Goal: Information Seeking & Learning: Learn about a topic

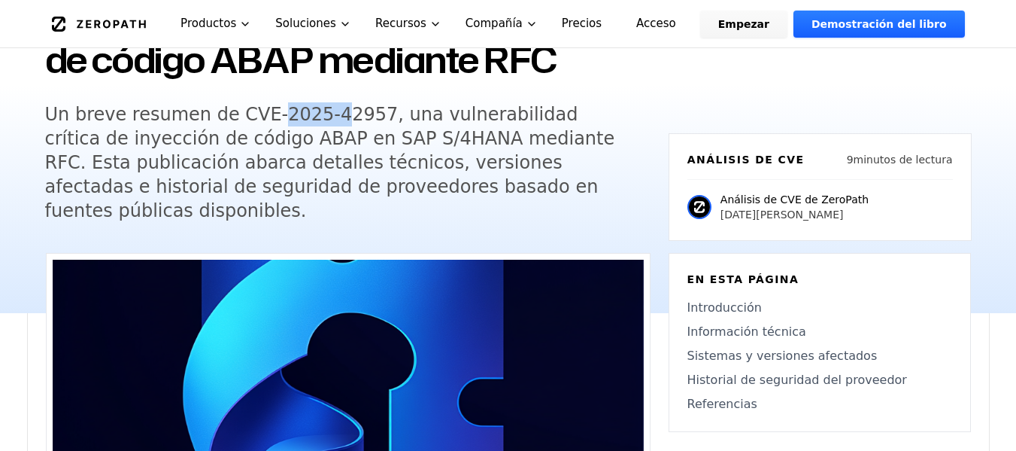
scroll to position [226, 0]
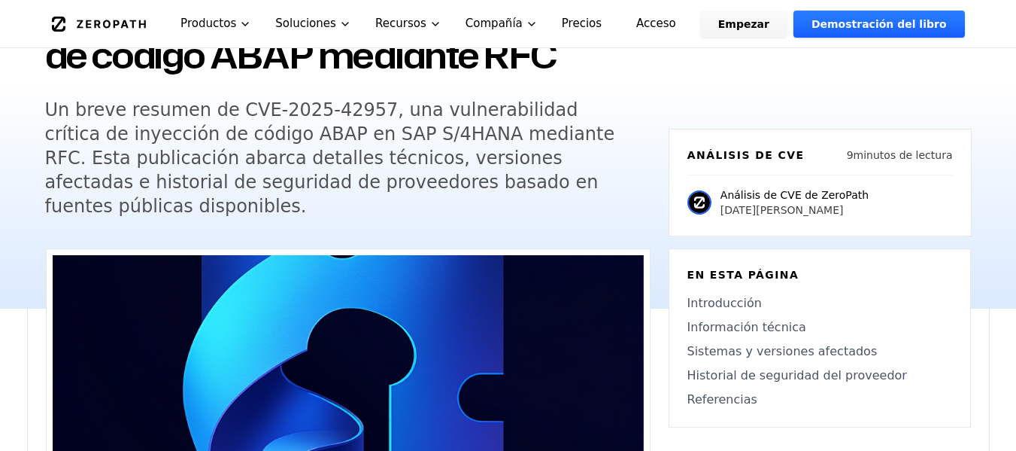
click at [412, 217] on font "Un breve resumen de CVE-2025-42957, una vulnerabilidad crítica de inyección de …" at bounding box center [330, 157] width 570 height 117
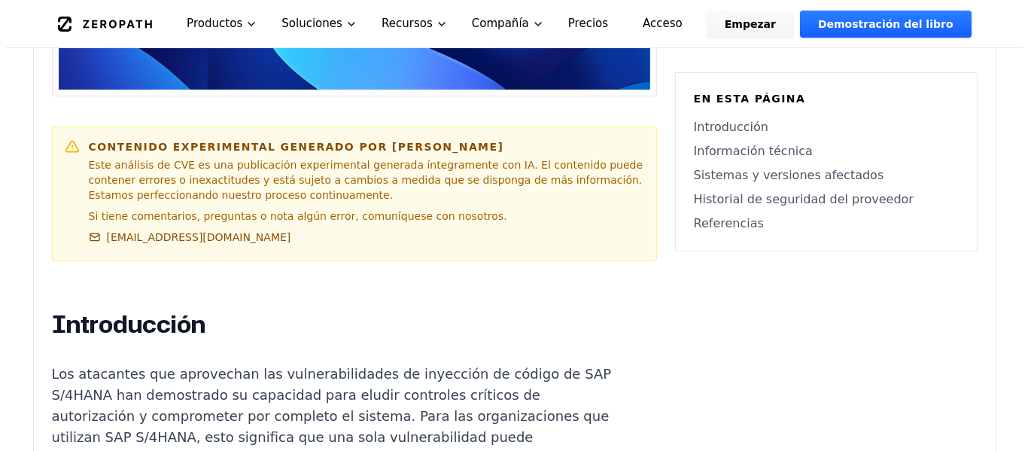
scroll to position [0, 0]
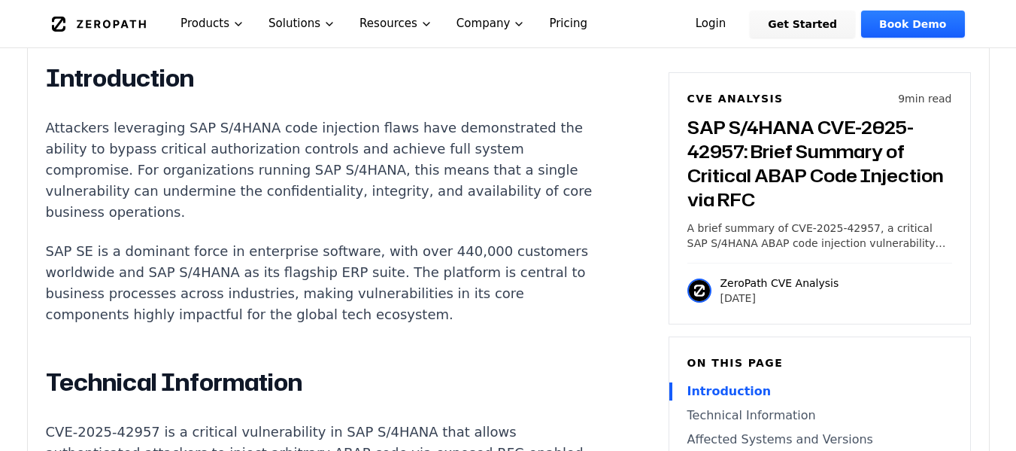
scroll to position [978, 0]
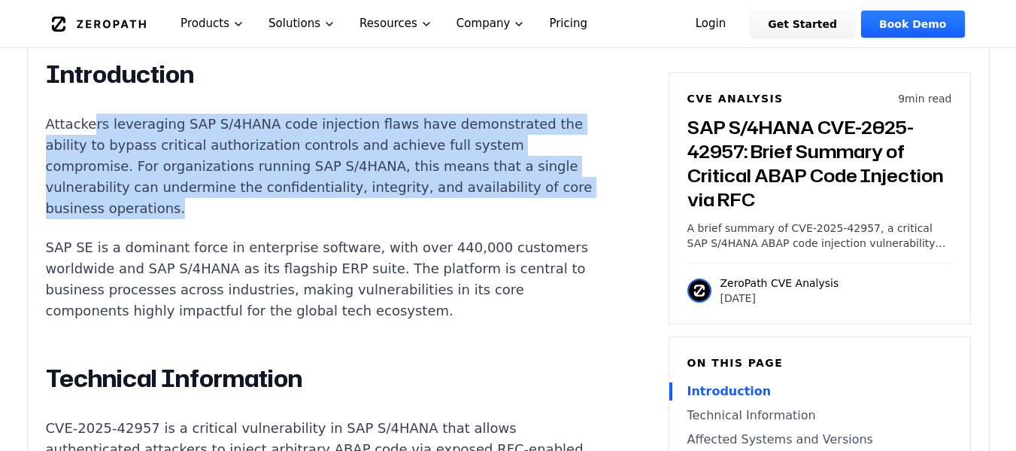
drag, startPoint x: 90, startPoint y: 82, endPoint x: 244, endPoint y: 169, distance: 176.5
click at [244, 169] on p "Attackers leveraging SAP S/4HANA code injection flaws have demonstrated the abi…" at bounding box center [326, 166] width 560 height 105
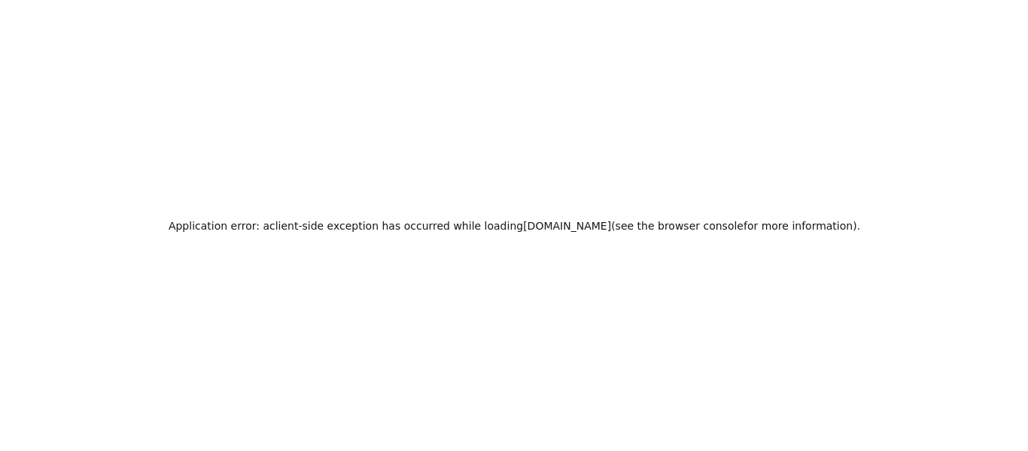
scroll to position [0, 0]
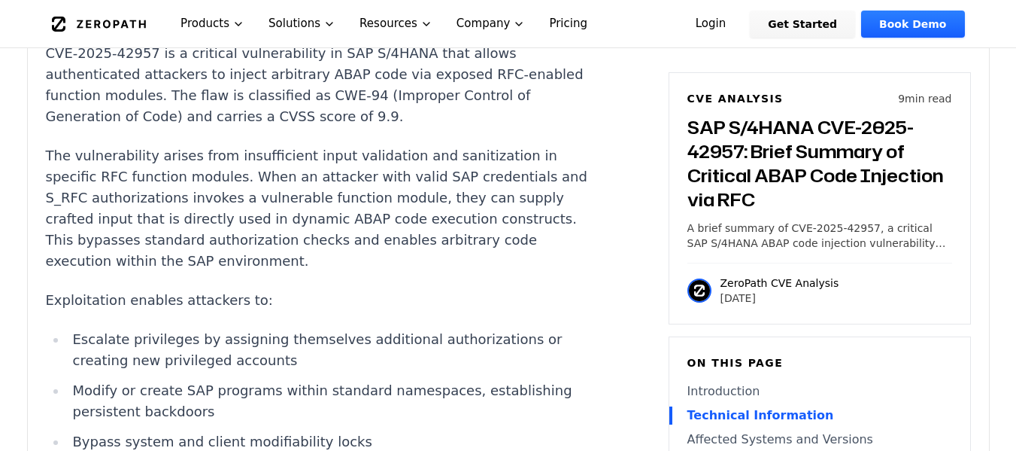
scroll to position [1354, 0]
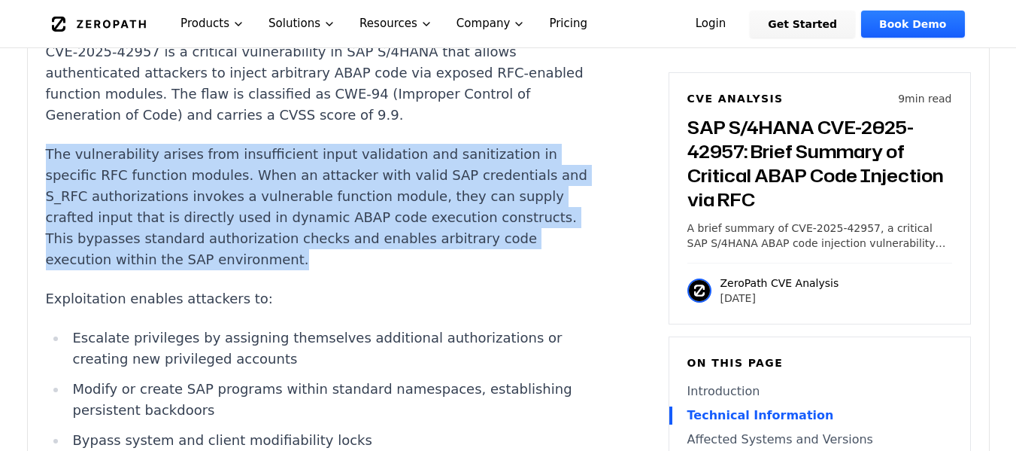
drag, startPoint x: 45, startPoint y: 117, endPoint x: 286, endPoint y: 220, distance: 261.6
click at [286, 220] on p "The vulnerability arises from insufficient input validation and sanitization in…" at bounding box center [326, 207] width 560 height 126
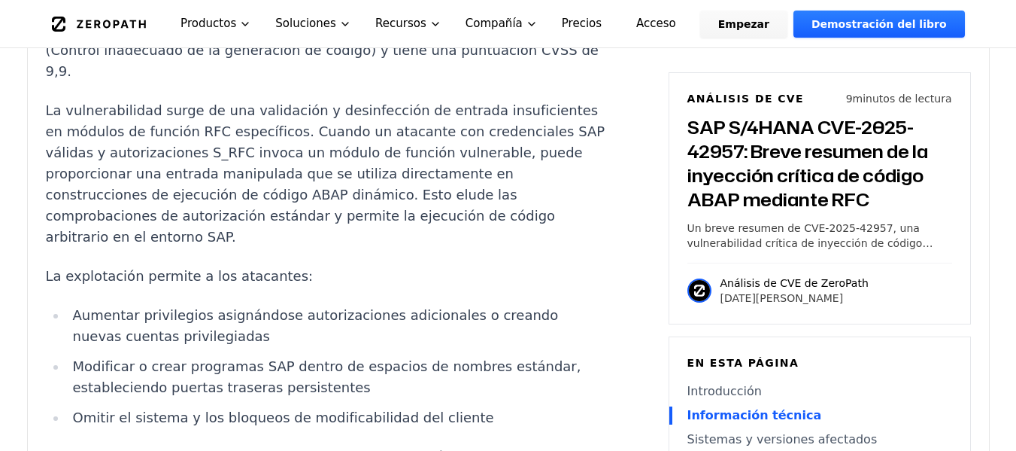
click at [259, 214] on font "La vulnerabilidad surge de una validación y desinfección de entrada insuficient…" at bounding box center [326, 173] width 560 height 142
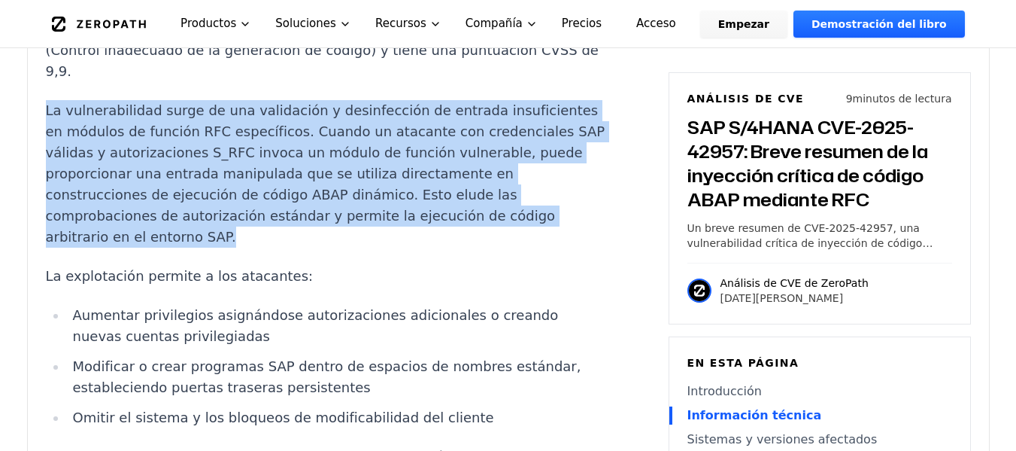
drag, startPoint x: 46, startPoint y: 139, endPoint x: 286, endPoint y: 260, distance: 268.8
click at [286, 248] on p "La vulnerabilidad surge de una validación y desinfección de entrada insuficient…" at bounding box center [326, 173] width 560 height 147
copy font "La vulnerabilidad surge de una validación y desinfección de entrada insuficient…"
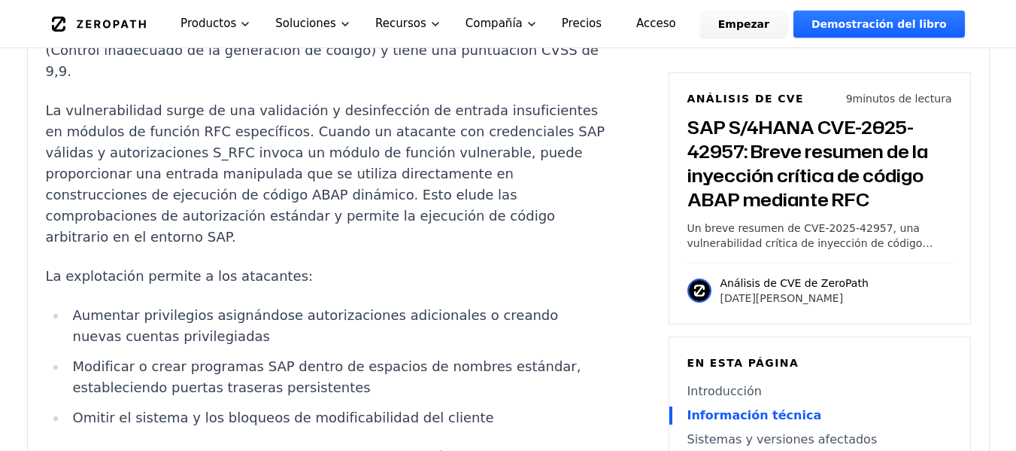
click at [281, 347] on li "Aumentar privilegios asignándose autorizaciones adicionales o creando nuevas cu…" at bounding box center [336, 326] width 539 height 42
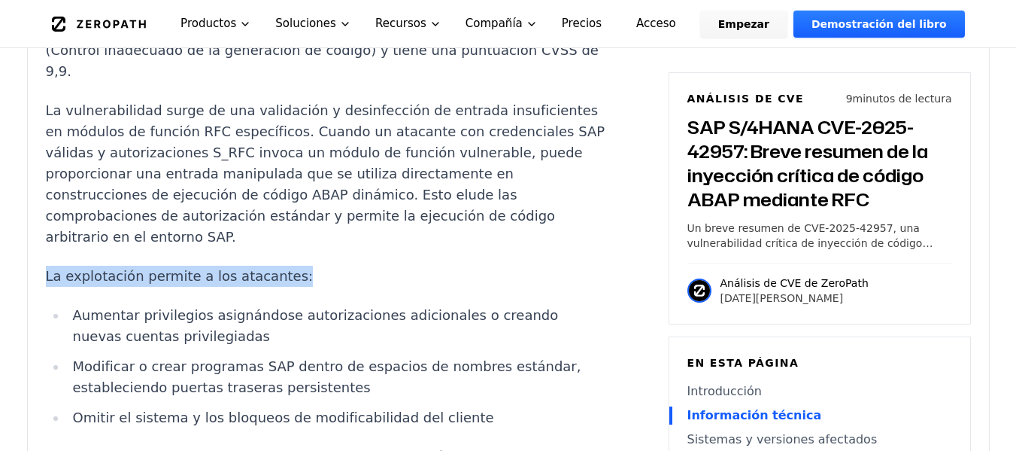
drag, startPoint x: 285, startPoint y: 308, endPoint x: 46, endPoint y: 307, distance: 239.2
click at [46, 287] on p "La explotación permite a los atacantes:" at bounding box center [326, 276] width 560 height 21
copy font "La explotación permite a los atacantes:"
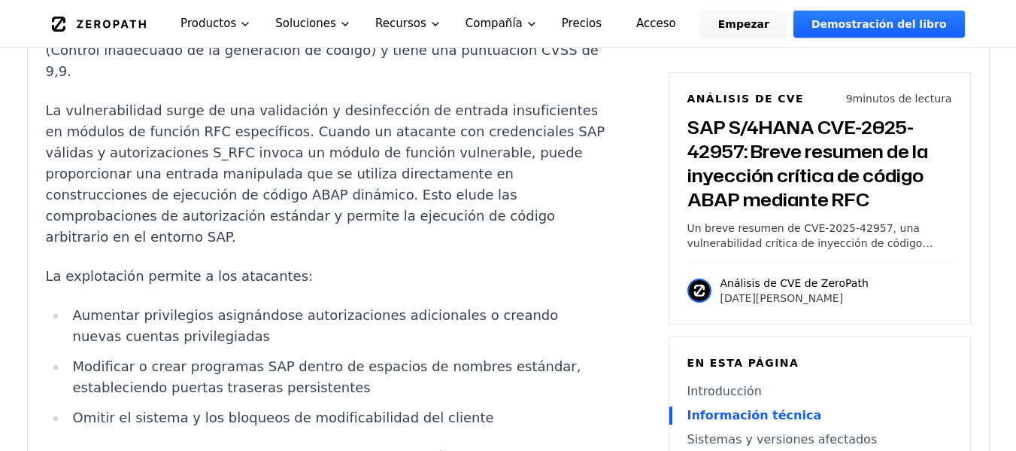
click at [262, 339] on font "Aumentar privilegios asignándose autorizaciones adicionales o creando nuevas cu…" at bounding box center [315, 325] width 486 height 37
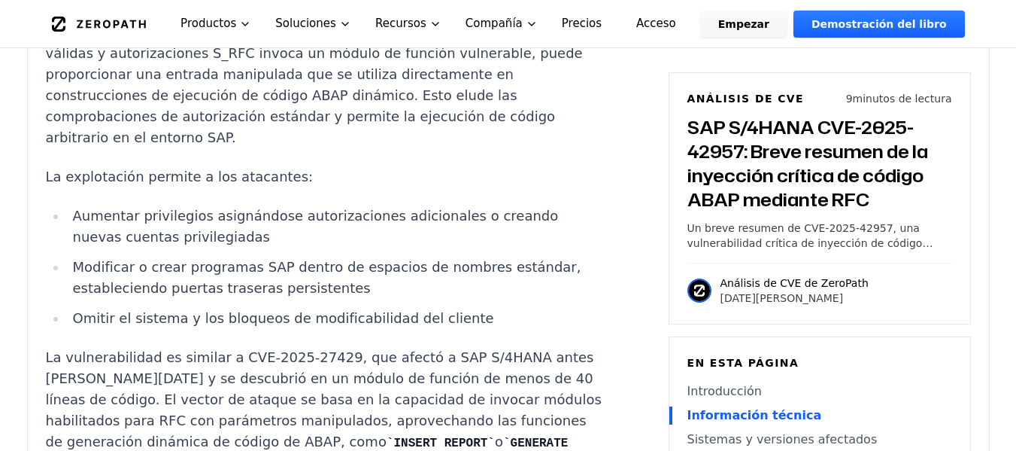
scroll to position [1636, 0]
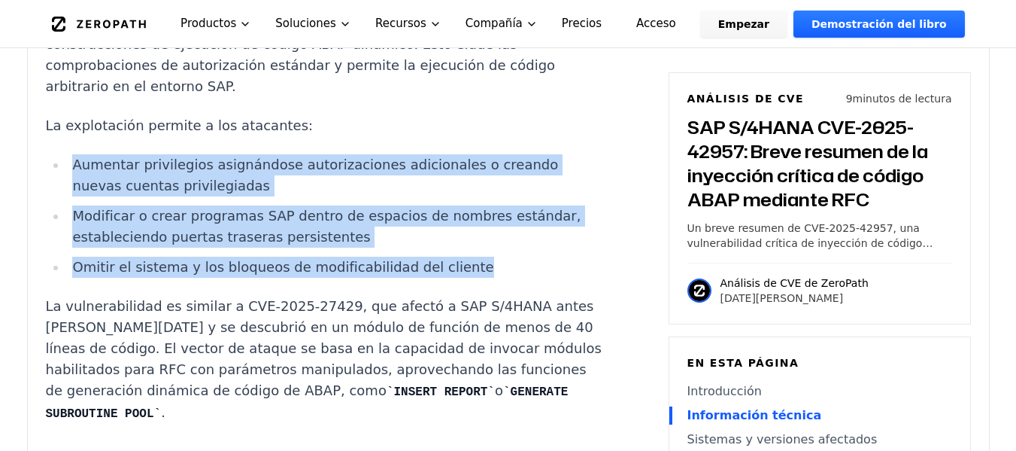
drag, startPoint x: 371, startPoint y: 287, endPoint x: 77, endPoint y: 194, distance: 308.6
click at [77, 194] on ul "Aumentar privilegios asignándose autorizaciones adicionales o creando nuevas cu…" at bounding box center [326, 215] width 560 height 123
copy ul "Aumentar privilegios asignándose autorizaciones adicionales o creando nuevas cu…"
click at [594, 255] on article "Introducción Los atacantes que aprovechan las vulnerabilidades de inyección de …" at bounding box center [348, 421] width 605 height 1991
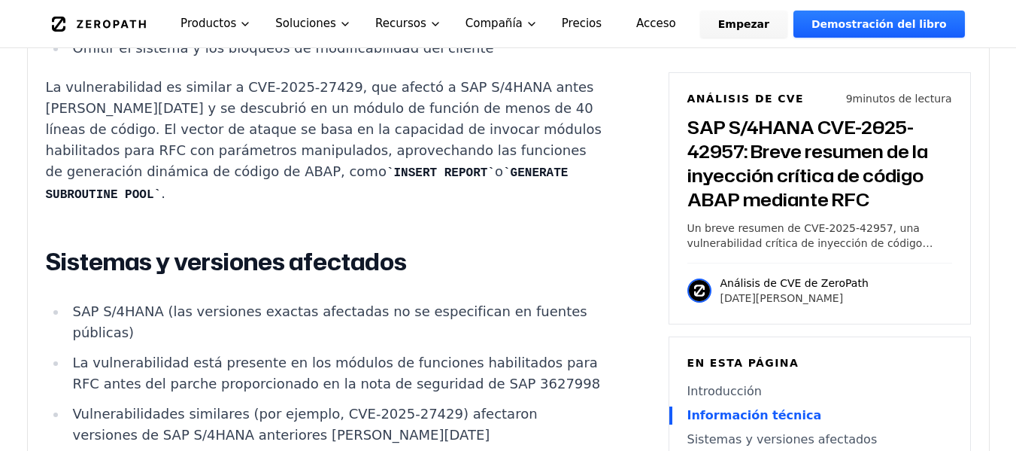
scroll to position [1861, 0]
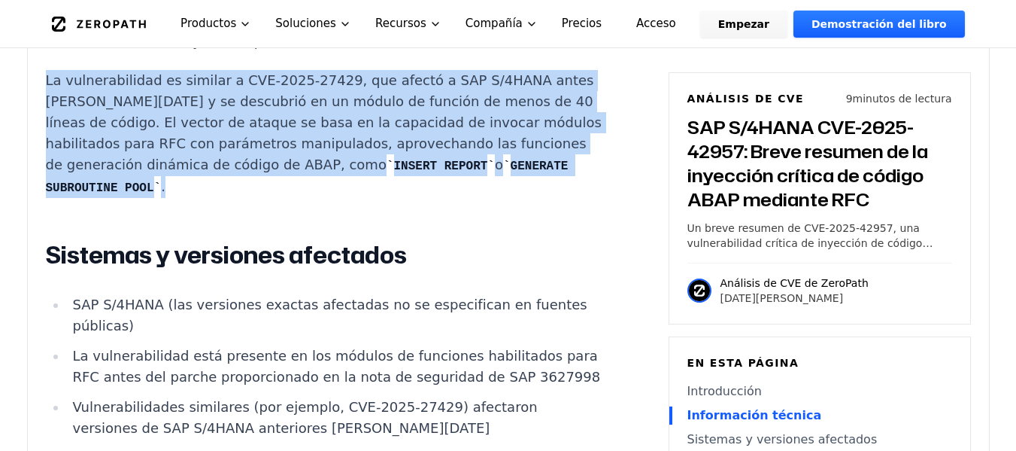
drag, startPoint x: 46, startPoint y: 102, endPoint x: 293, endPoint y: 205, distance: 267.8
click at [293, 198] on p "La vulnerabilidad es similar a CVE-2025-27429, que afectó a SAP S/4HANA antes d…" at bounding box center [326, 134] width 560 height 128
copy p "La vulnerabilidad es similar a CVE-2025-27429, que afectó a SAP S/4HANA antes d…"
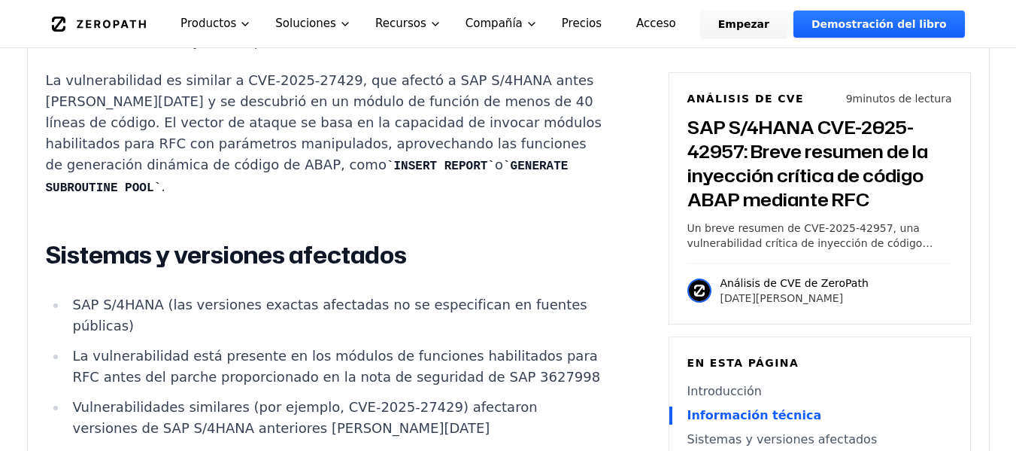
click at [181, 336] on li "SAP S/4HANA (las versiones exactas afectadas no se especifican en fuentes públi…" at bounding box center [336, 315] width 539 height 42
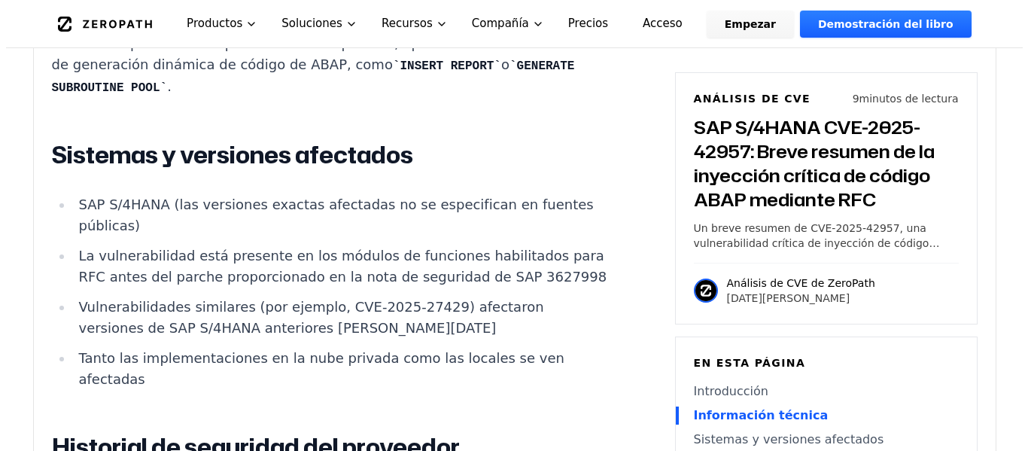
scroll to position [0, 0]
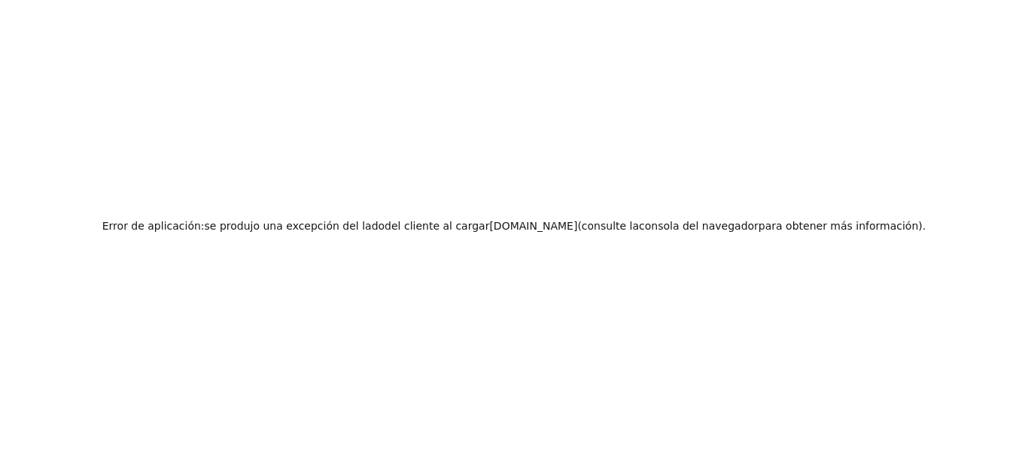
click at [290, 188] on div "Error de aplicación: se produjo una excepción del lado del cliente al cargar ze…" at bounding box center [514, 225] width 1028 height 451
drag, startPoint x: 290, startPoint y: 188, endPoint x: 174, endPoint y: 163, distance: 119.4
click at [197, 220] on font "Error de aplicación:" at bounding box center [153, 226] width 102 height 12
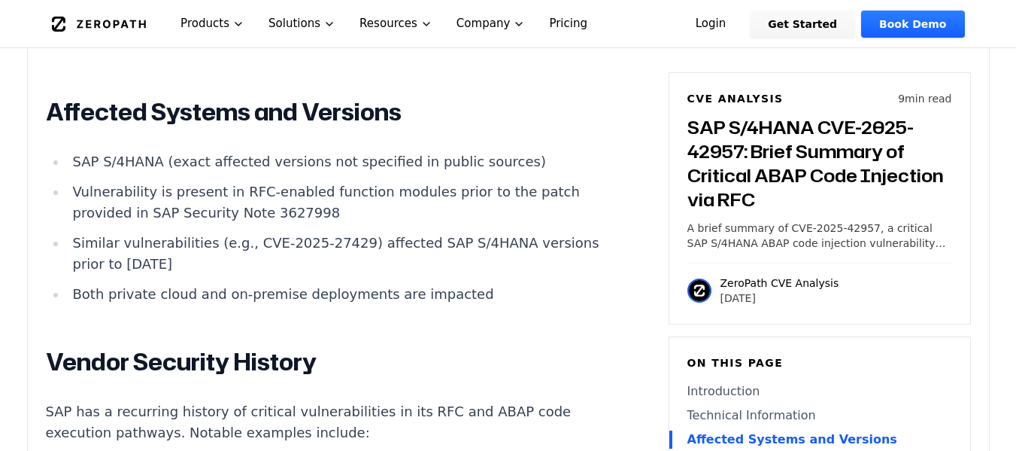
scroll to position [1881, 0]
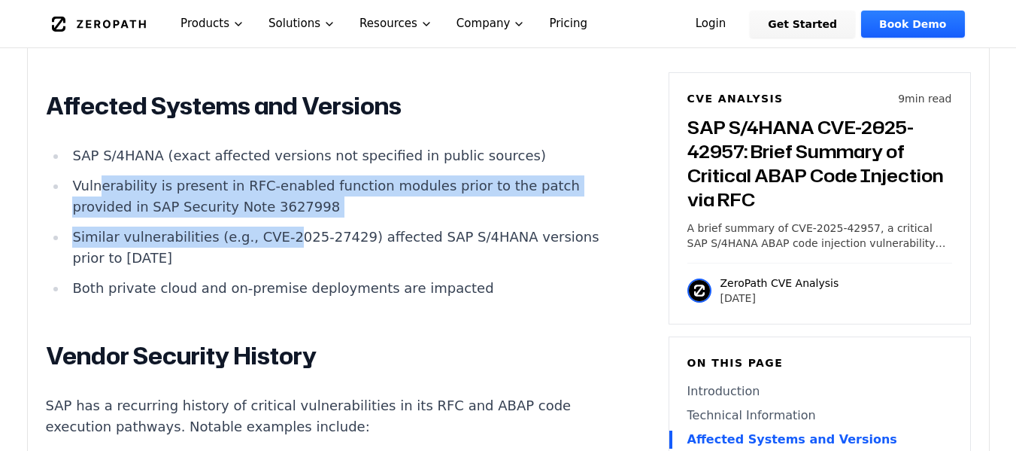
drag, startPoint x: 96, startPoint y: 147, endPoint x: 266, endPoint y: 180, distance: 173.2
click at [266, 180] on ul "SAP S/4HANA (exact affected versions not specified in public sources) Vulnerabi…" at bounding box center [326, 221] width 560 height 153
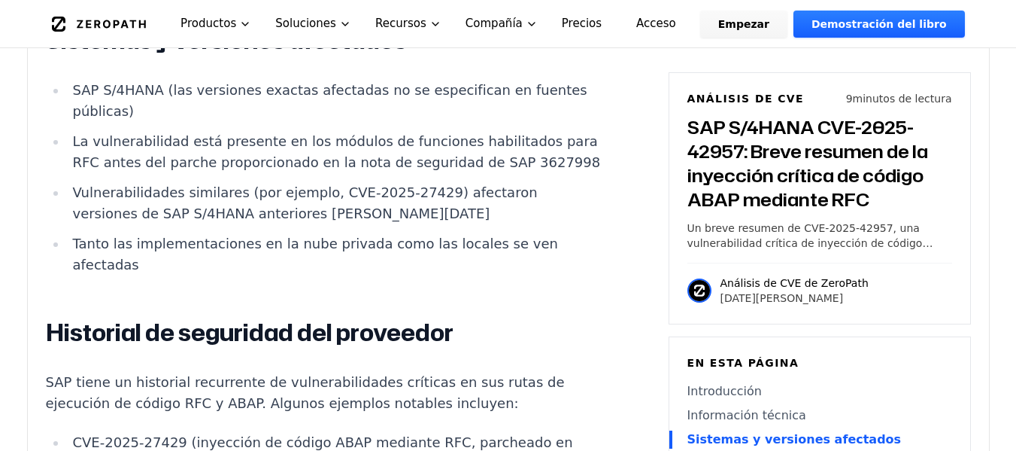
click at [220, 272] on font "Tanto las implementaciones en la nube privada como las locales se ven afectadas" at bounding box center [314, 253] width 485 height 37
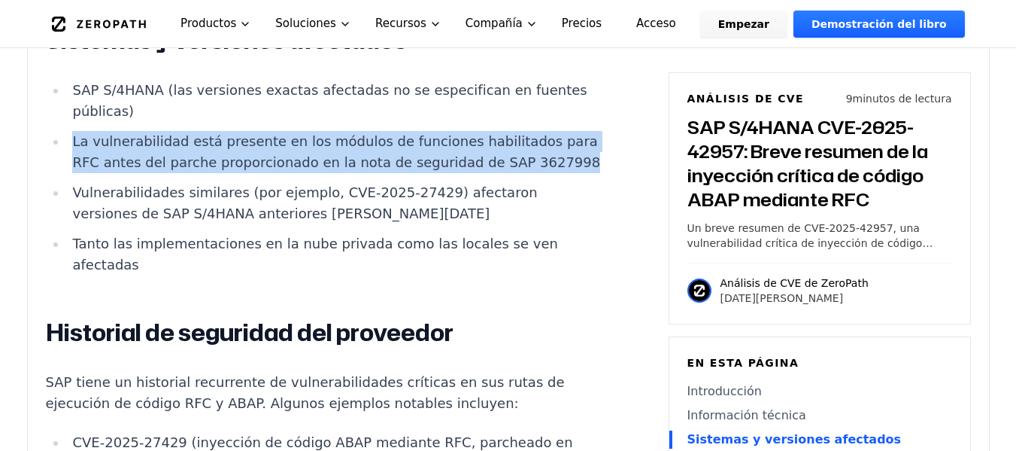
drag, startPoint x: 74, startPoint y: 166, endPoint x: 123, endPoint y: 204, distance: 61.1
click at [123, 170] on font "La vulnerabilidad está presente en los módulos de funciones habilitados para RF…" at bounding box center [336, 151] width 528 height 37
copy font "La vulnerabilidad está presente en los módulos de funciones habilitados para RF…"
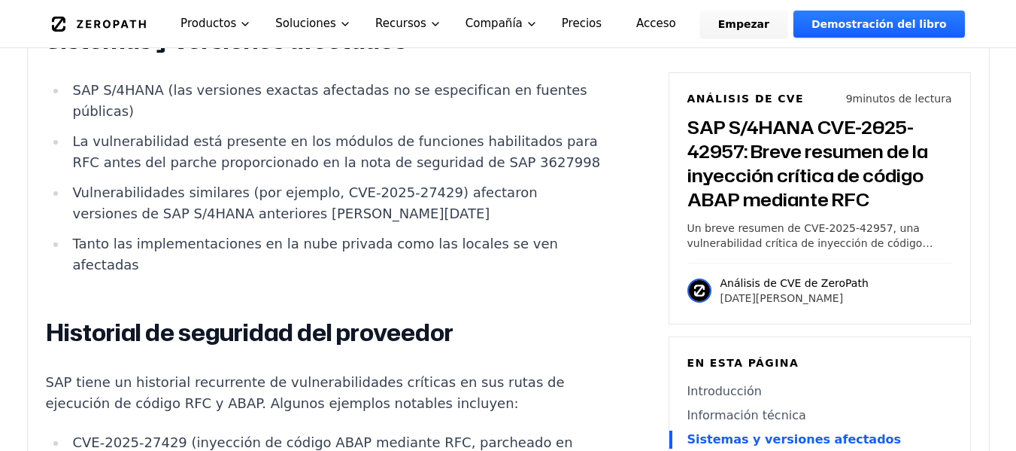
click at [343, 272] on font "Tanto las implementaciones en la nube privada como las locales se ven afectadas" at bounding box center [314, 253] width 485 height 37
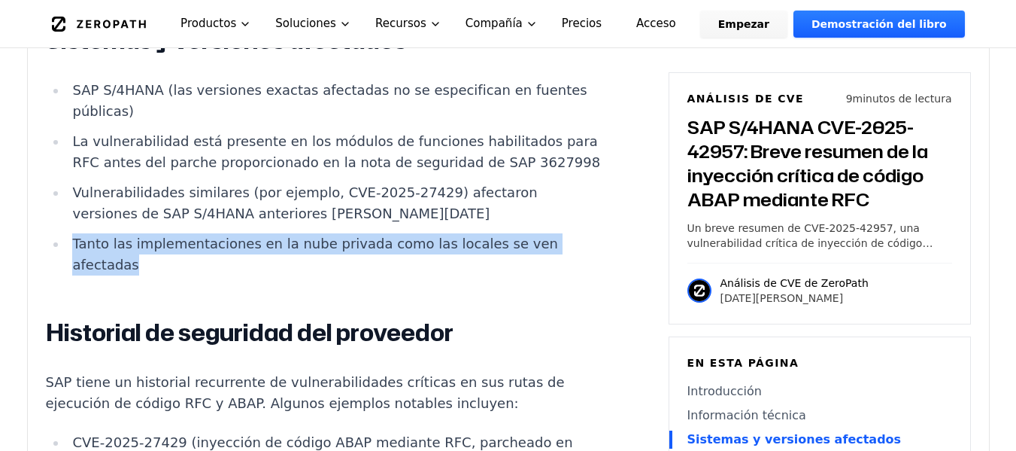
drag, startPoint x: 147, startPoint y: 310, endPoint x: 75, endPoint y: 291, distance: 74.6
click at [75, 275] on li "Tanto las implementaciones en la nube privada como las locales se ven afectadas" at bounding box center [336, 254] width 539 height 42
copy font "Tanto las implementaciones en la nube privada como las locales se ven afectadas"
click at [394, 272] on font "Tanto las implementaciones en la nube privada como las locales se ven afectadas" at bounding box center [314, 253] width 485 height 37
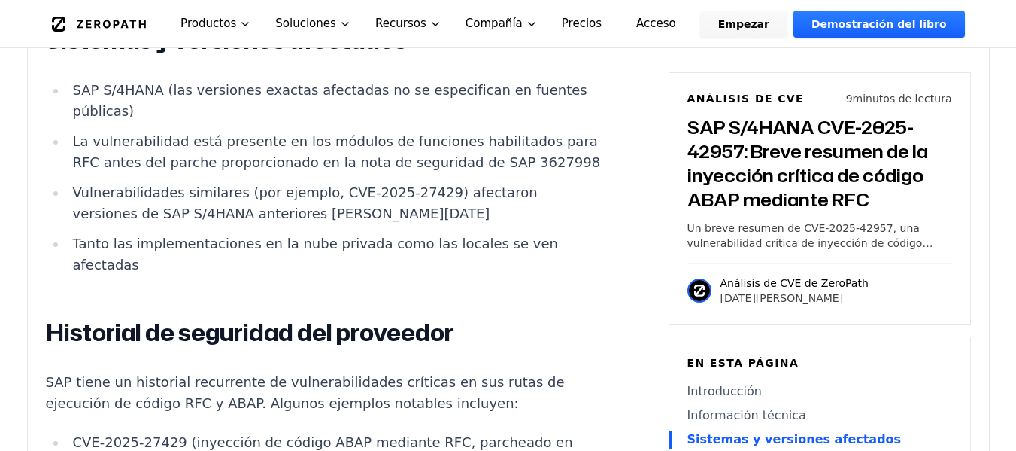
click at [399, 275] on li "Tanto las implementaciones en la nube privada como las locales se ven afectadas" at bounding box center [336, 254] width 539 height 42
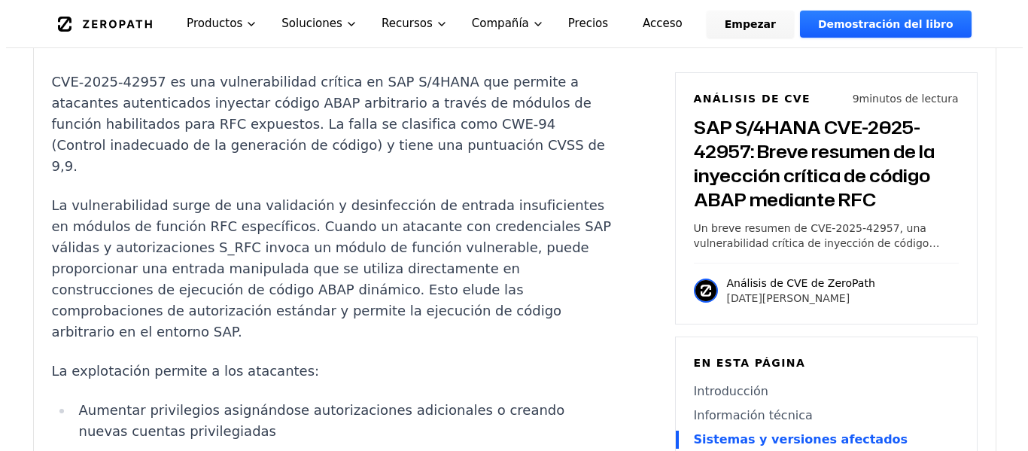
scroll to position [0, 0]
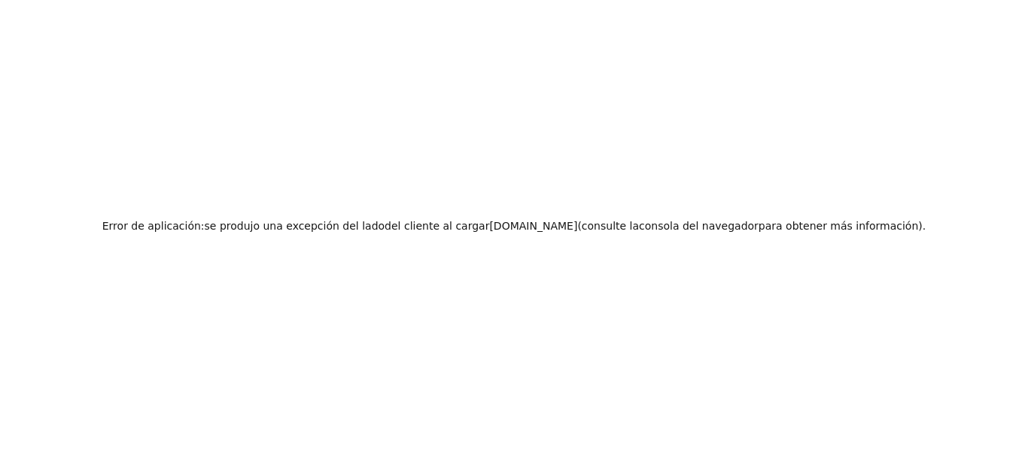
click at [247, 153] on div "Error de aplicación: se produjo una excepción del lado del cliente al cargar ze…" at bounding box center [514, 225] width 1028 height 451
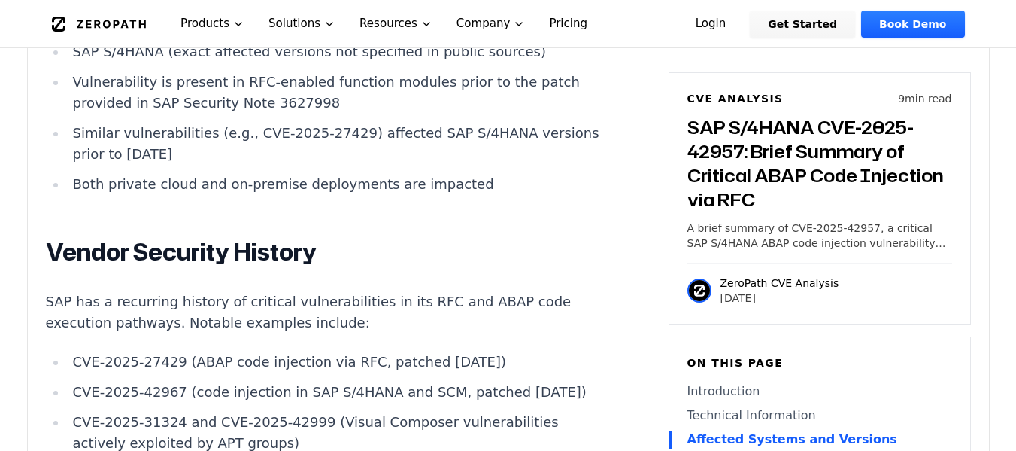
scroll to position [2031, 0]
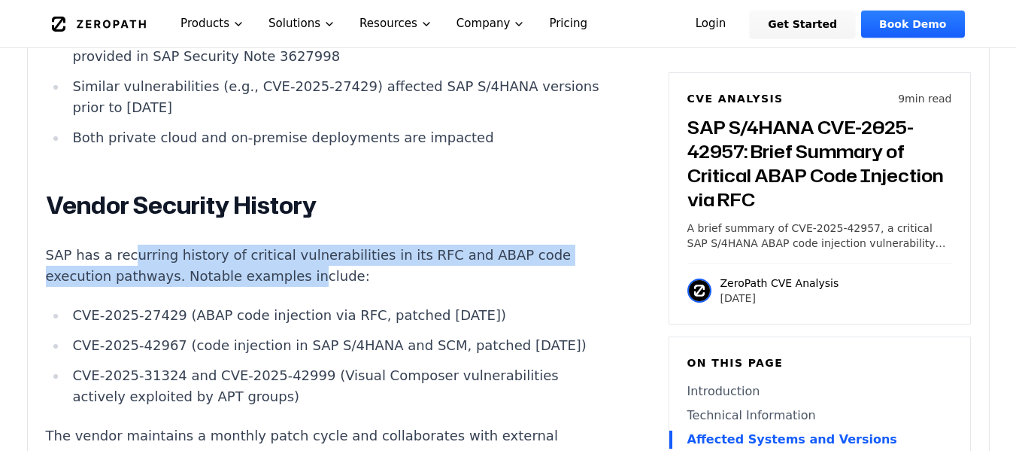
drag, startPoint x: 265, startPoint y: 232, endPoint x: 289, endPoint y: 229, distance: 24.3
click at [289, 245] on p "SAP has a recurring history of critical vulnerabilities in its RFC and ABAP cod…" at bounding box center [326, 266] width 560 height 42
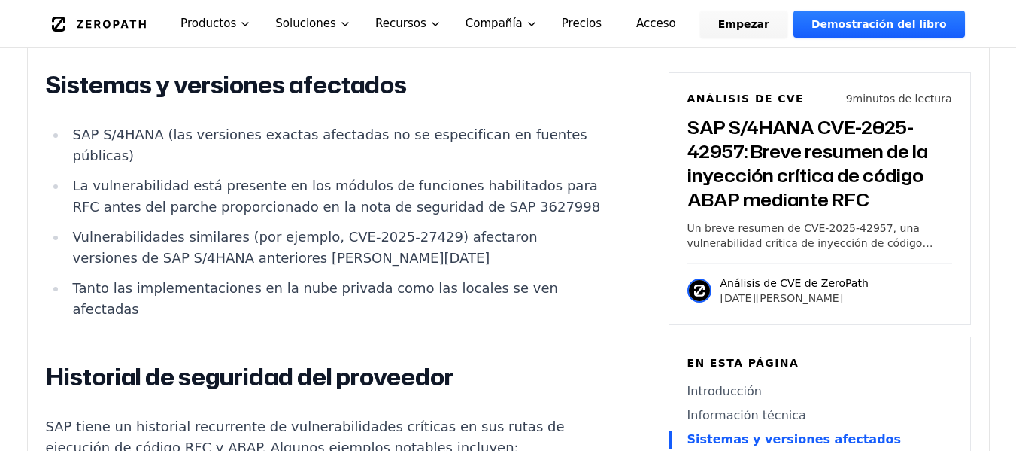
scroll to position [2268, 0]
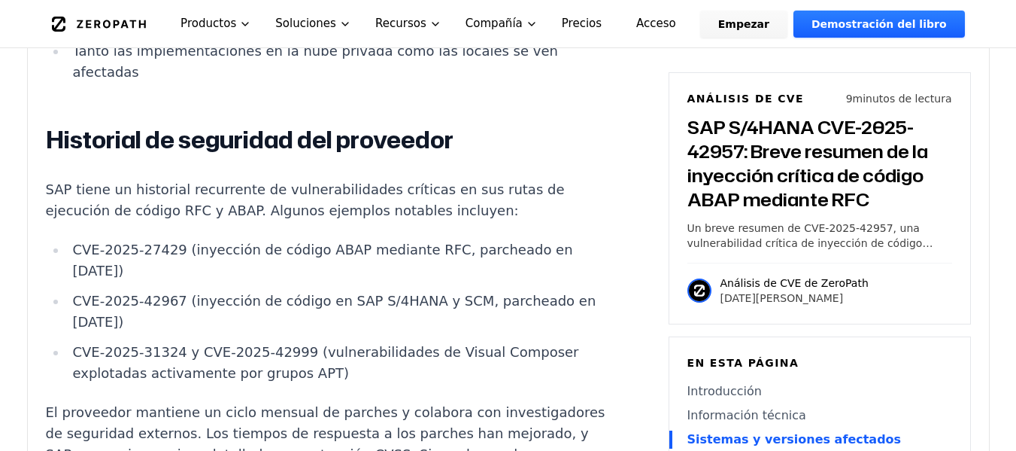
click at [314, 278] on font "CVE-2025-27429 (inyección de código ABAP mediante RFC, parcheado en [DATE])" at bounding box center [322, 259] width 500 height 37
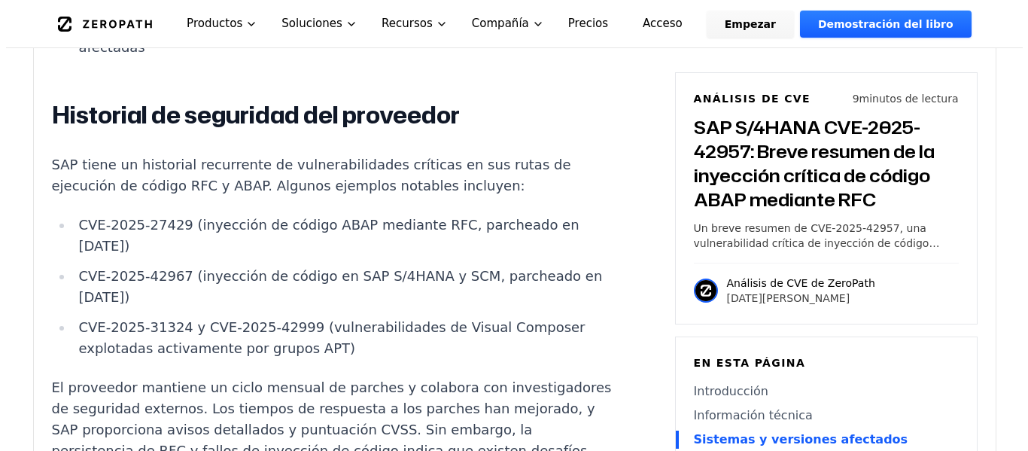
scroll to position [0, 0]
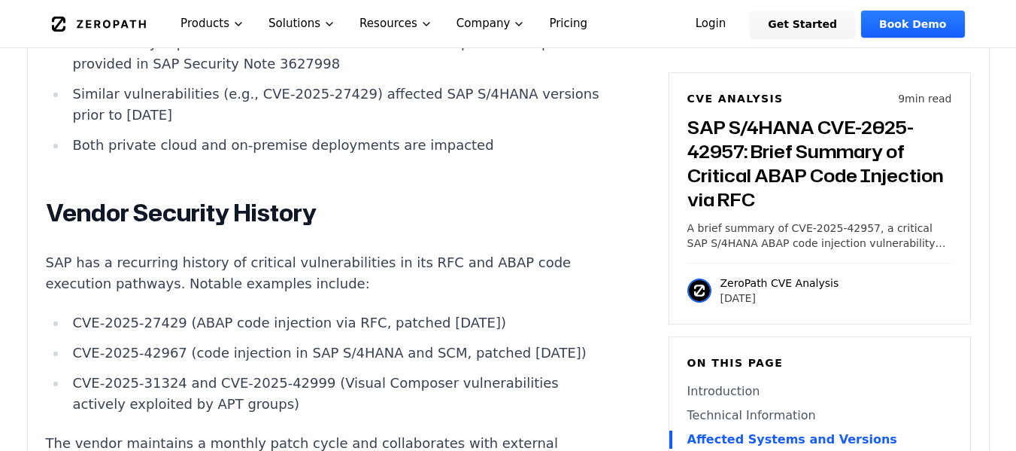
scroll to position [2031, 0]
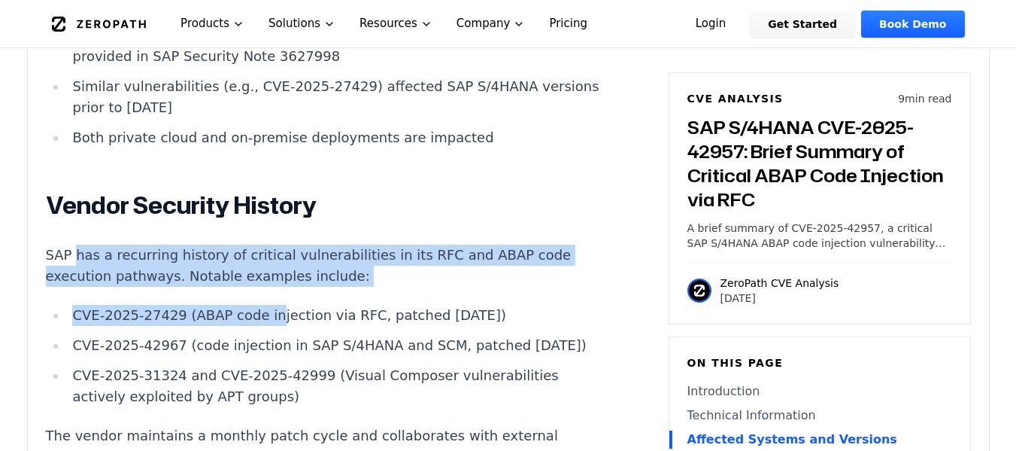
drag, startPoint x: 75, startPoint y: 217, endPoint x: 257, endPoint y: 251, distance: 185.2
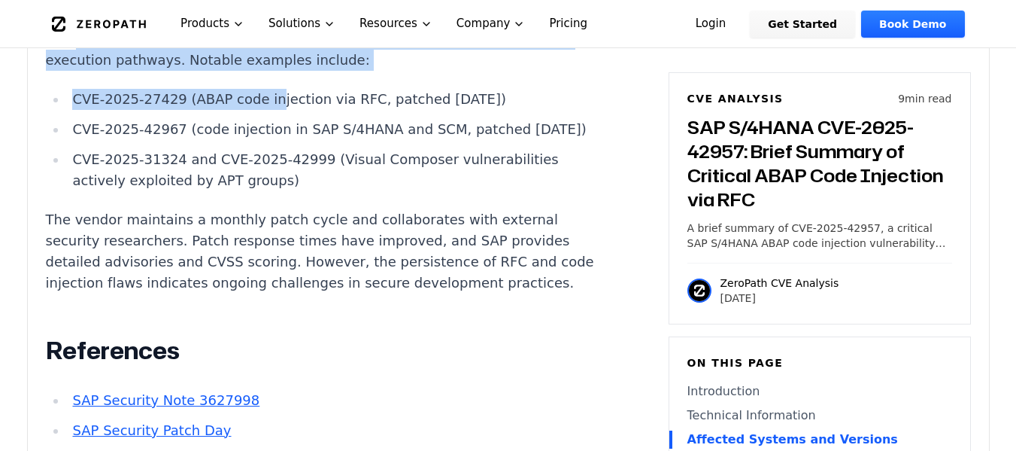
scroll to position [2268, 0]
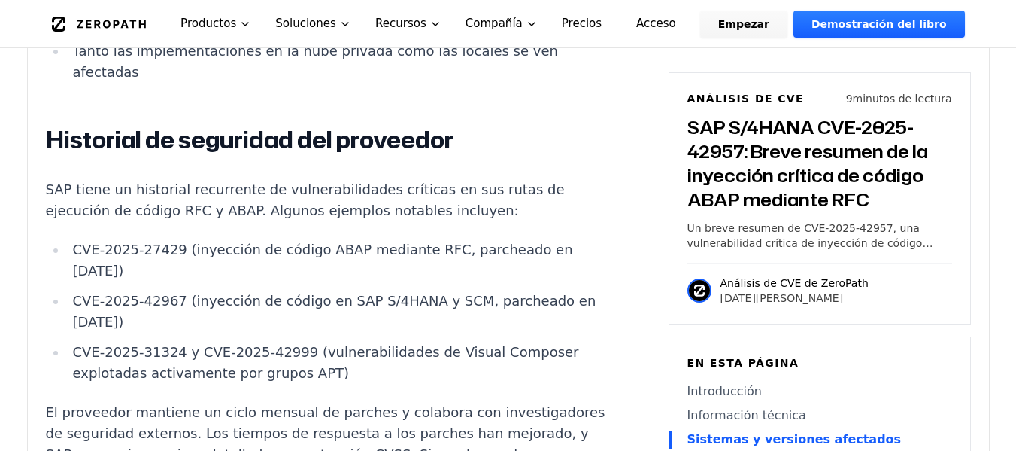
click at [227, 330] on font "CVE-2025-42967 (inyección de código en SAP S/4HANA y SCM, parcheado en [DATE])" at bounding box center [334, 311] width 524 height 37
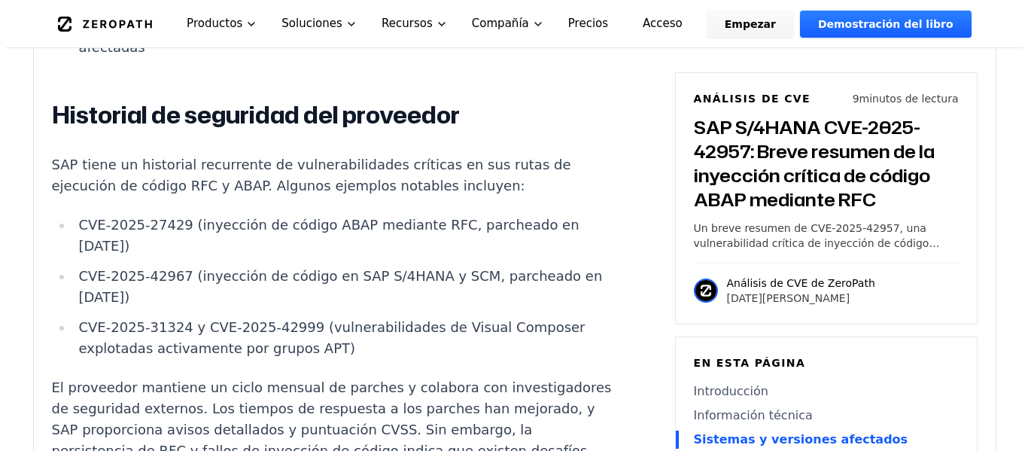
scroll to position [0, 0]
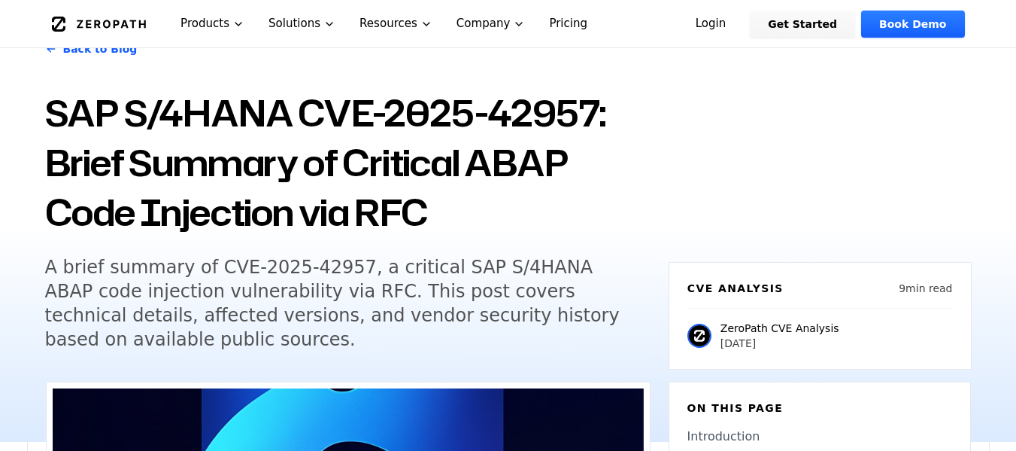
scroll to position [75, 0]
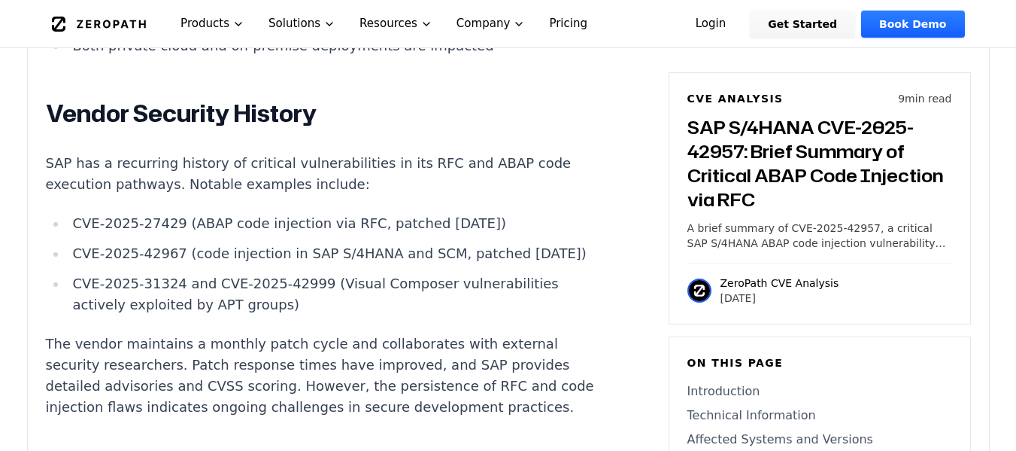
scroll to position [2107, 0]
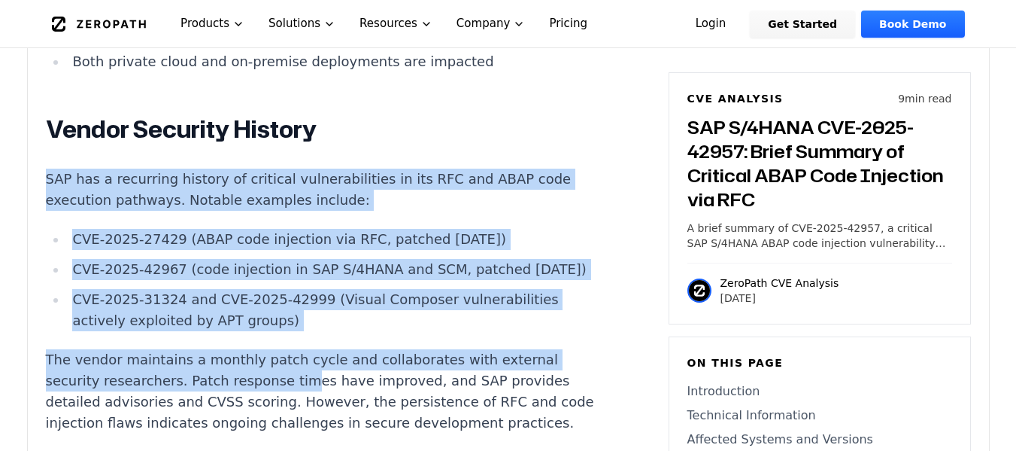
drag, startPoint x: 46, startPoint y: 134, endPoint x: 278, endPoint y: 354, distance: 319.8
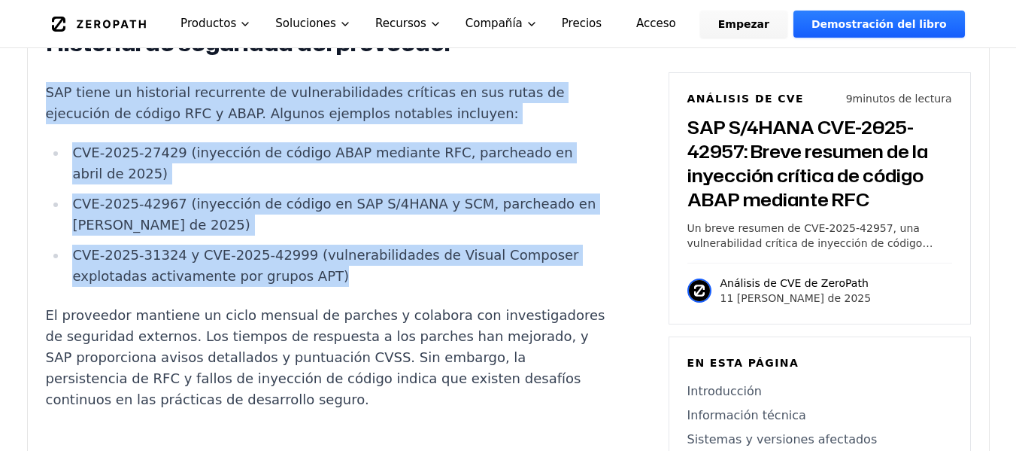
click at [126, 184] on li "CVE-2025-27429 (inyección de código ABAP mediante RFC, parcheado en abril de 20…" at bounding box center [336, 163] width 539 height 42
click at [119, 184] on li "CVE-2025-27429 (inyección de código ABAP mediante RFC, parcheado en abril de 20…" at bounding box center [336, 163] width 539 height 42
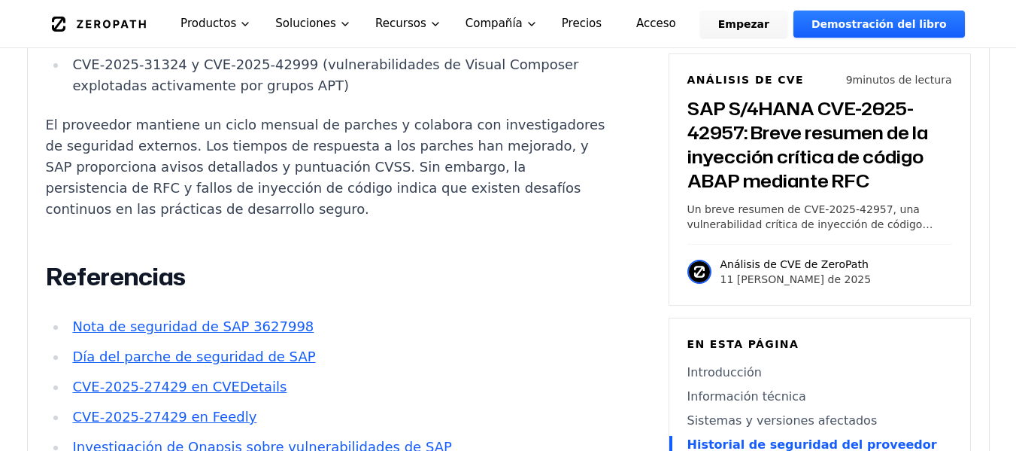
scroll to position [2591, 0]
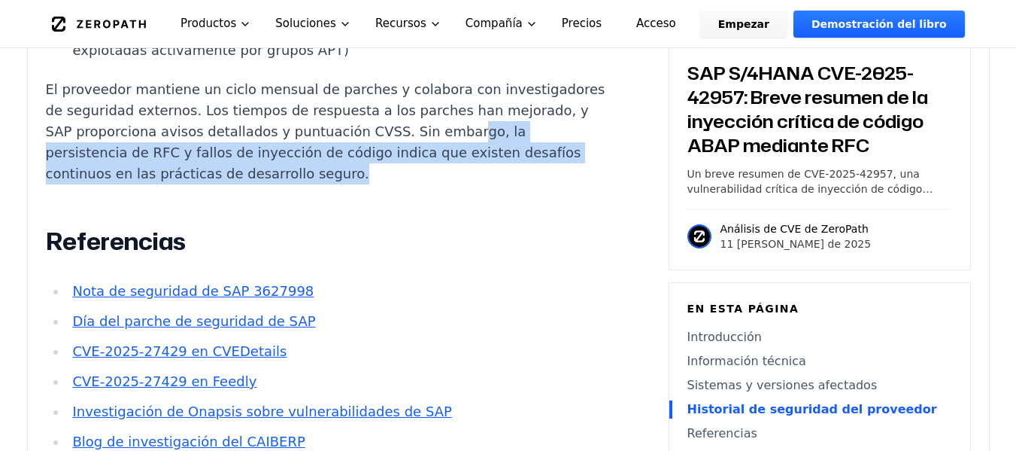
drag, startPoint x: 441, startPoint y: 220, endPoint x: 86, endPoint y: 188, distance: 356.5
click at [86, 184] on p "El proveedor mantiene un ciclo mensual de parches y colabora con investigadores…" at bounding box center [326, 131] width 560 height 105
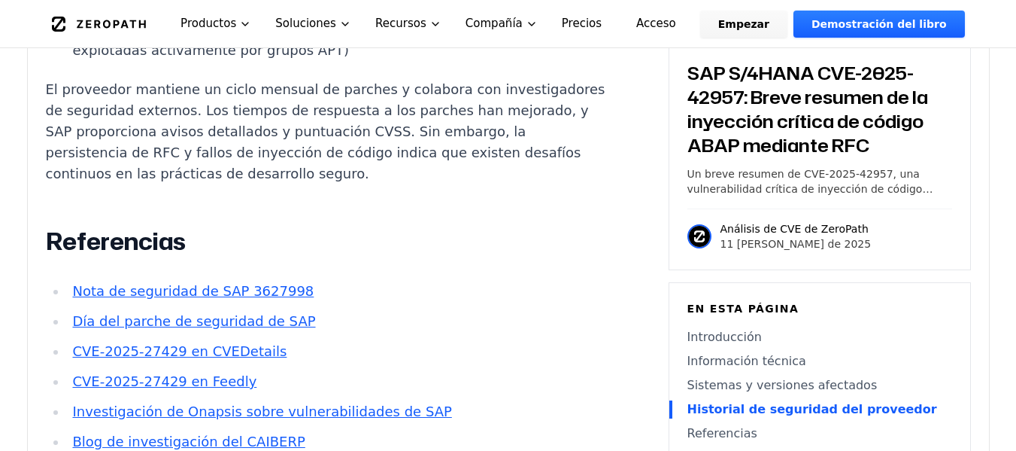
click at [86, 184] on p "El proveedor mantiene un ciclo mensual de parches y colabora con investigadores…" at bounding box center [326, 131] width 560 height 105
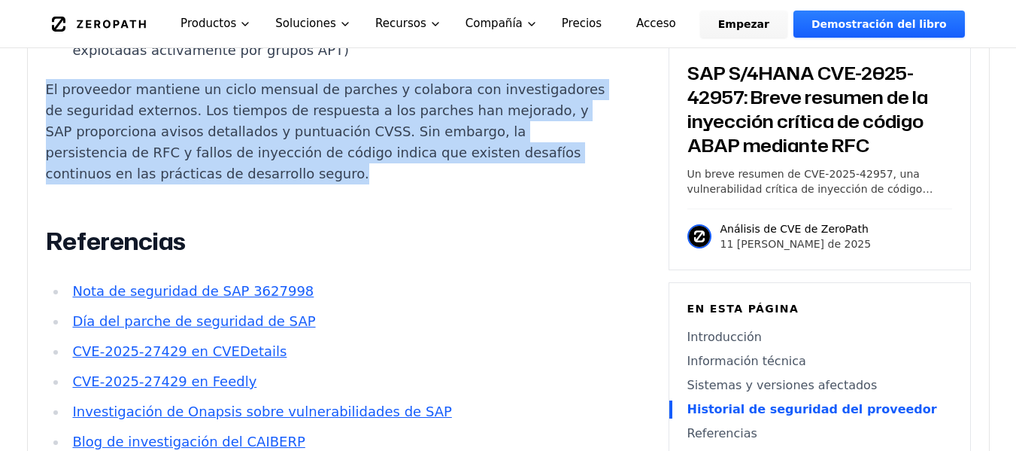
drag, startPoint x: 45, startPoint y: 134, endPoint x: 427, endPoint y: 219, distance: 390.8
copy font "El proveedor mantiene un ciclo mensual de parches y colabora con investigadores…"
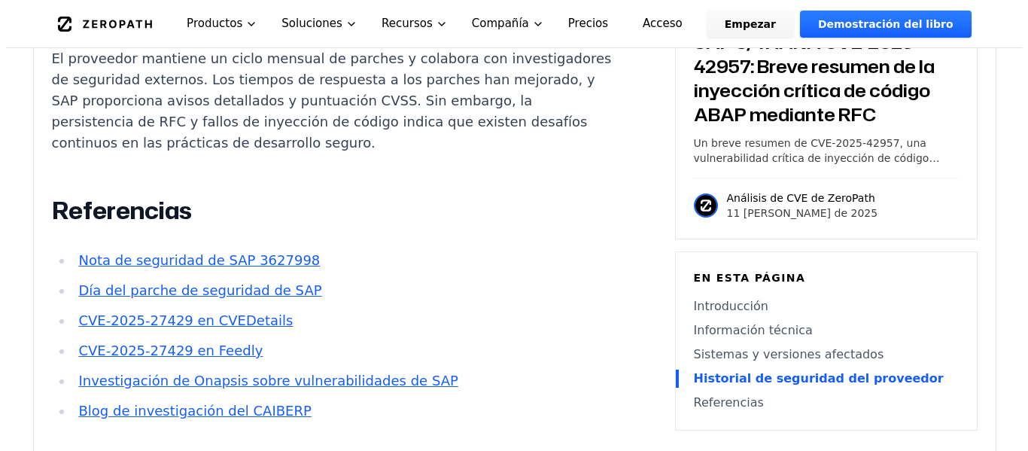
scroll to position [0, 0]
